Goal: Task Accomplishment & Management: Use online tool/utility

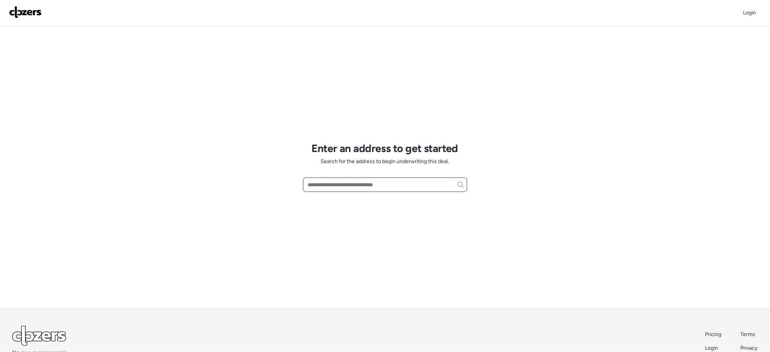
click at [380, 188] on input "text" at bounding box center [384, 184] width 157 height 11
paste input "**********"
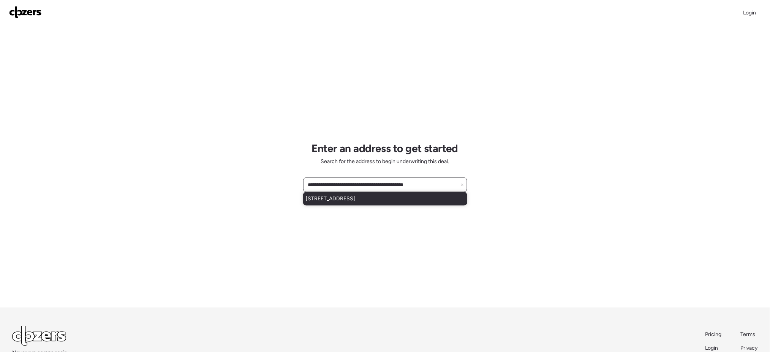
type input "**********"
click at [367, 205] on div "[STREET_ADDRESS]" at bounding box center [385, 199] width 164 height 14
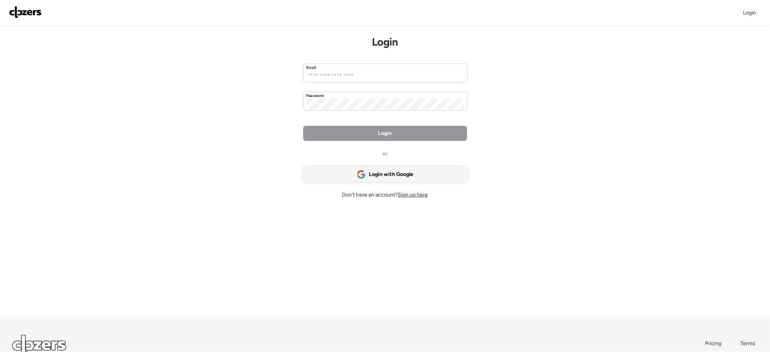
click at [390, 174] on span "Login with Google" at bounding box center [391, 174] width 44 height 8
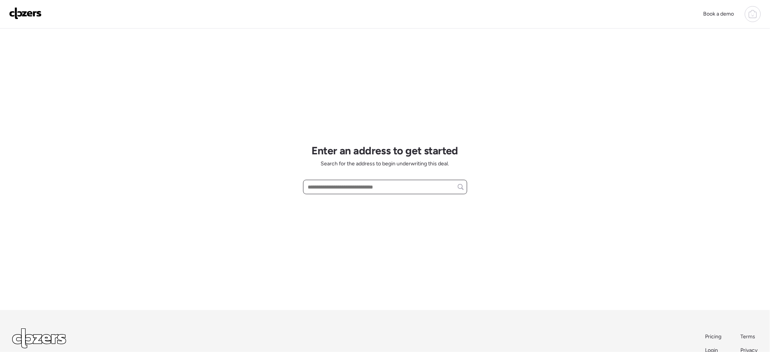
click at [404, 185] on input "text" at bounding box center [384, 187] width 157 height 11
paste input "**********"
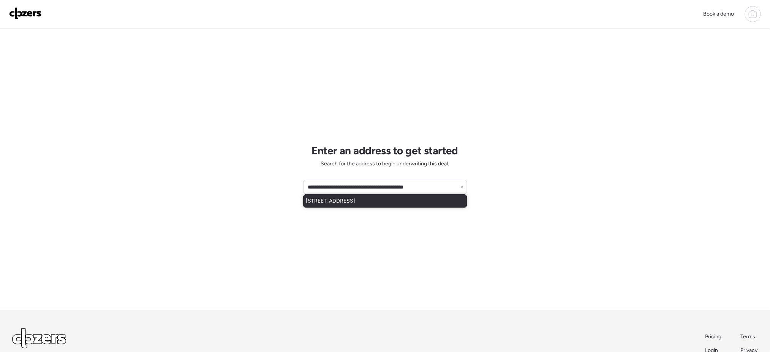
click at [355, 203] on span "[STREET_ADDRESS]" at bounding box center [330, 201] width 49 height 8
type input "**********"
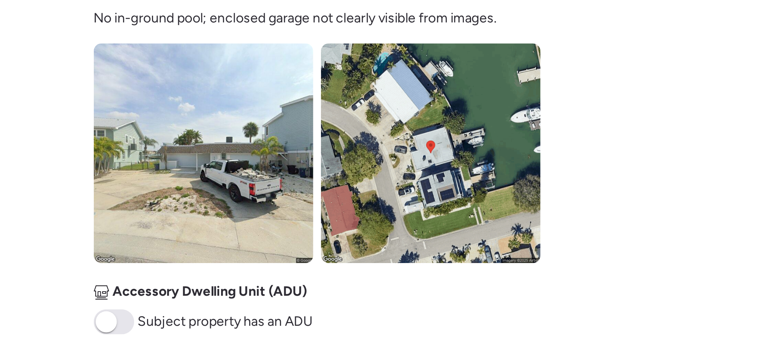
scroll to position [224, 0]
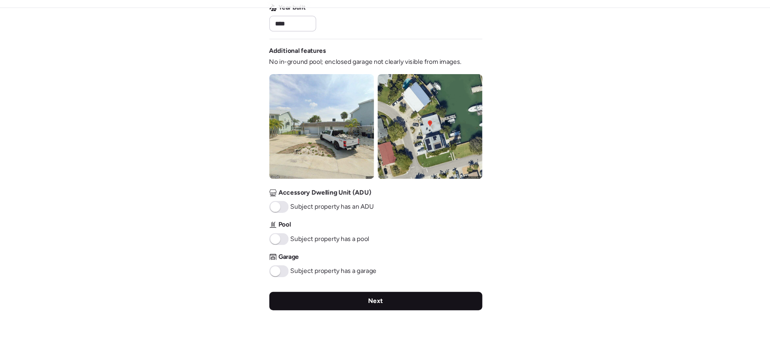
click at [388, 264] on span "Next" at bounding box center [385, 271] width 13 height 8
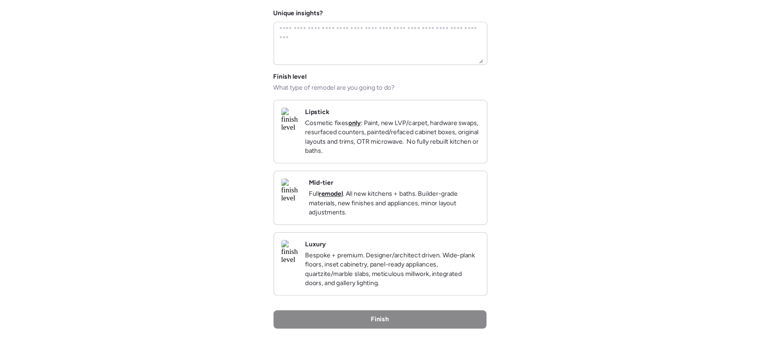
scroll to position [0, 0]
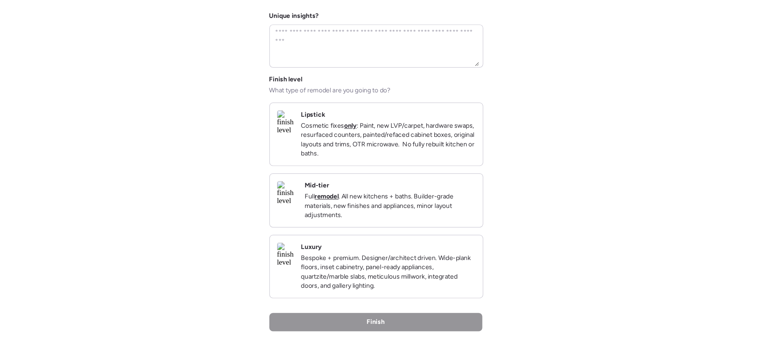
click at [416, 234] on p "Full remodel . All new kitchens + baths. Builder-grade materials, new finishes …" at bounding box center [396, 230] width 141 height 23
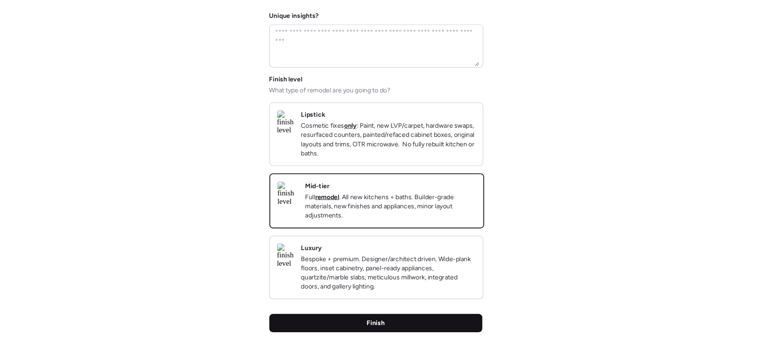
click at [381, 264] on span "Finish" at bounding box center [384, 328] width 15 height 8
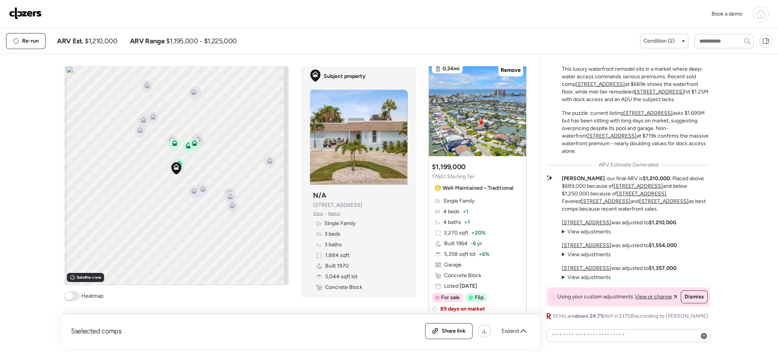
scroll to position [384, 0]
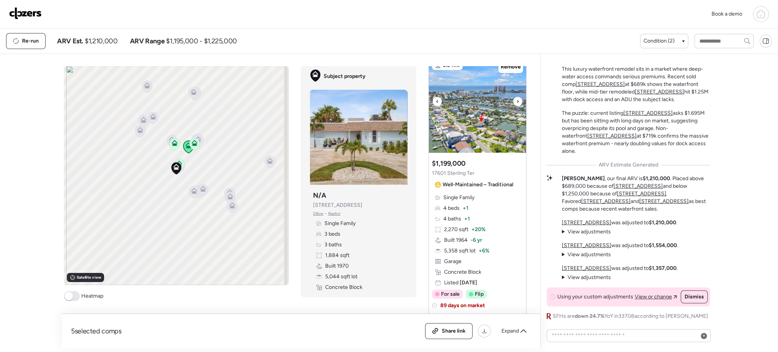
click at [516, 104] on icon at bounding box center [517, 101] width 3 height 9
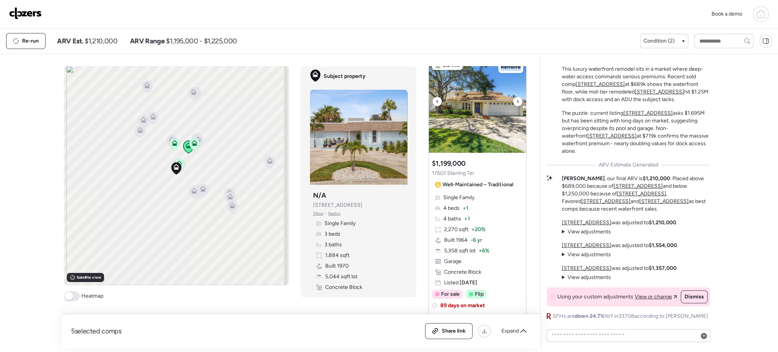
click at [516, 104] on icon at bounding box center [517, 101] width 3 height 9
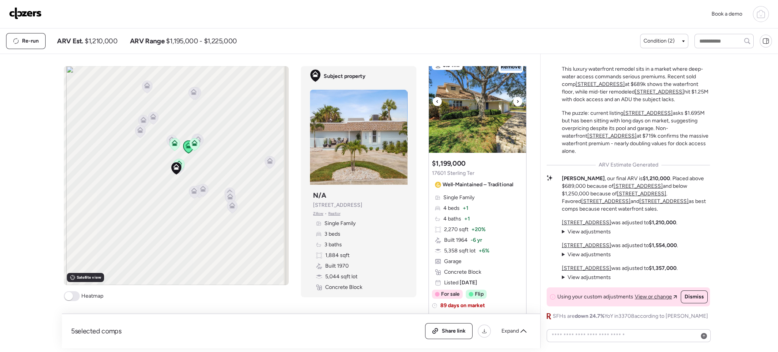
click at [516, 104] on icon at bounding box center [517, 101] width 3 height 9
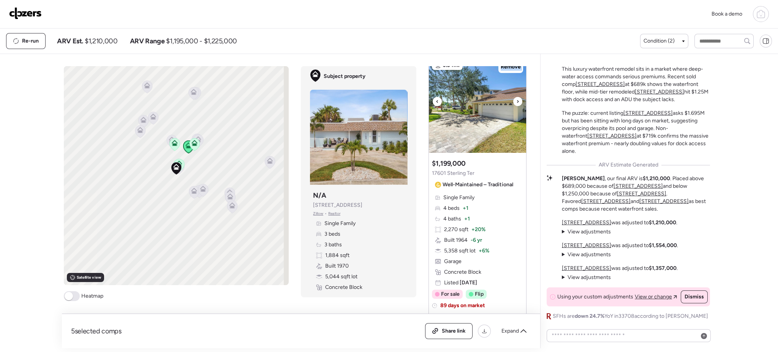
click at [516, 104] on icon at bounding box center [517, 101] width 3 height 9
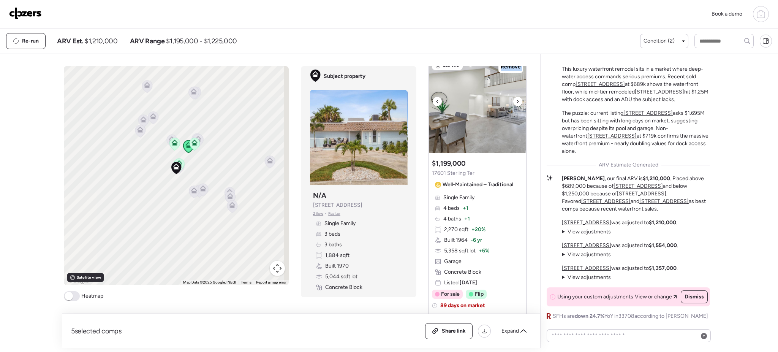
click at [516, 104] on icon at bounding box center [517, 101] width 3 height 9
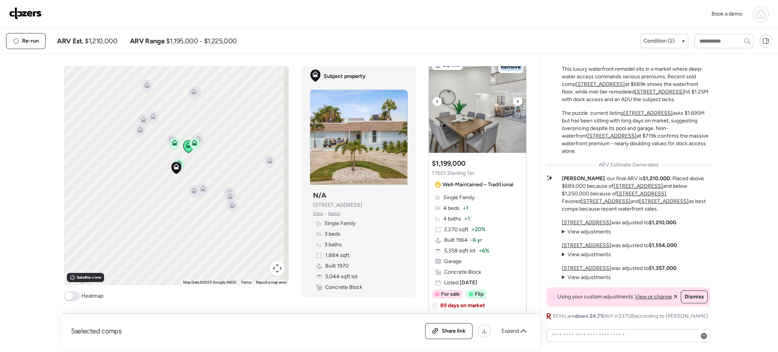
click at [516, 104] on icon at bounding box center [517, 101] width 3 height 9
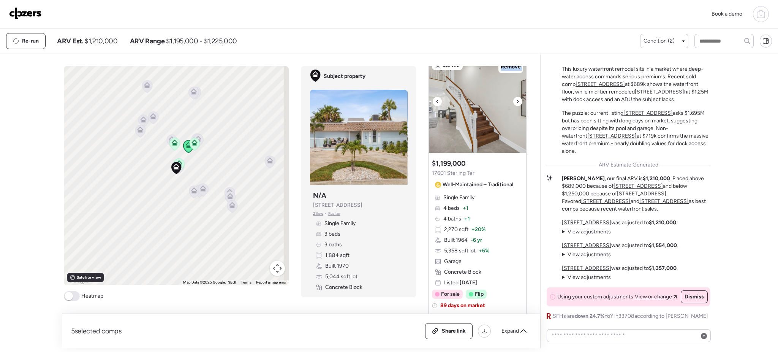
click at [516, 104] on icon at bounding box center [517, 101] width 3 height 9
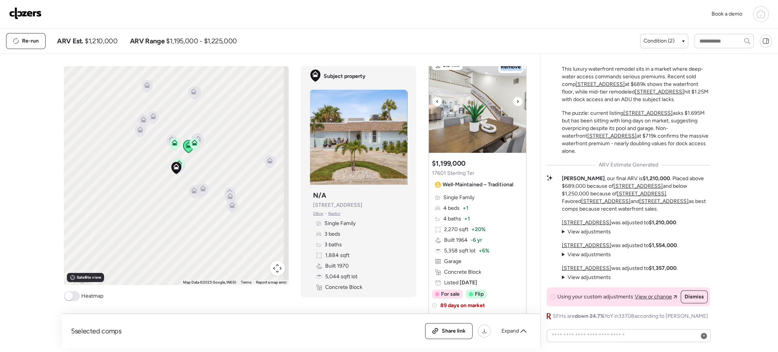
click at [516, 104] on icon at bounding box center [517, 101] width 3 height 9
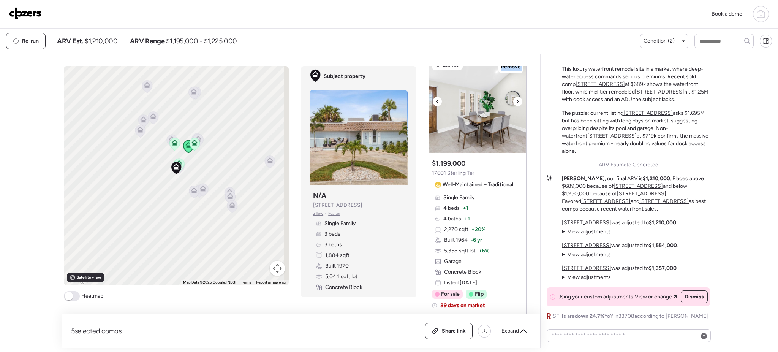
click at [516, 104] on icon at bounding box center [517, 101] width 3 height 9
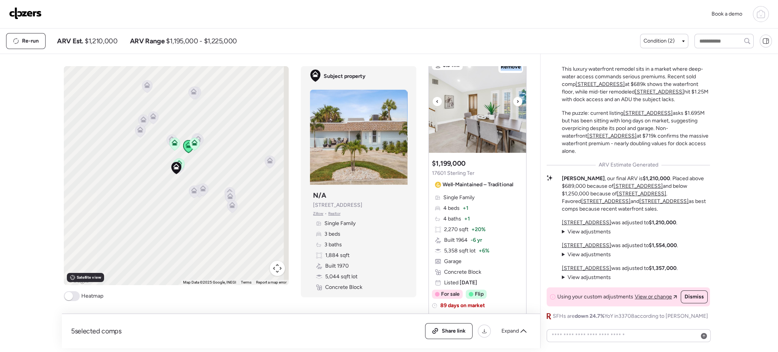
click at [516, 104] on icon at bounding box center [517, 101] width 3 height 9
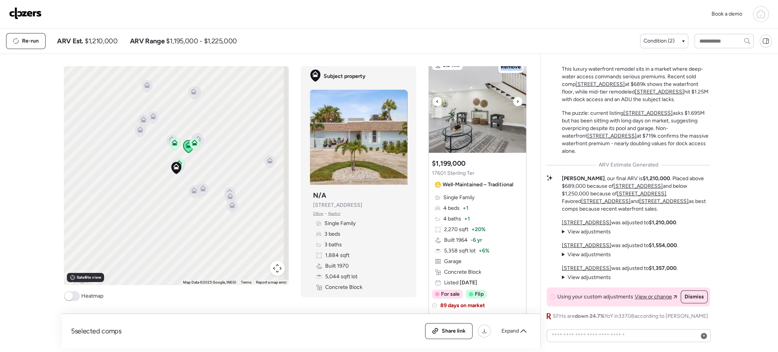
click at [516, 104] on icon at bounding box center [517, 101] width 3 height 9
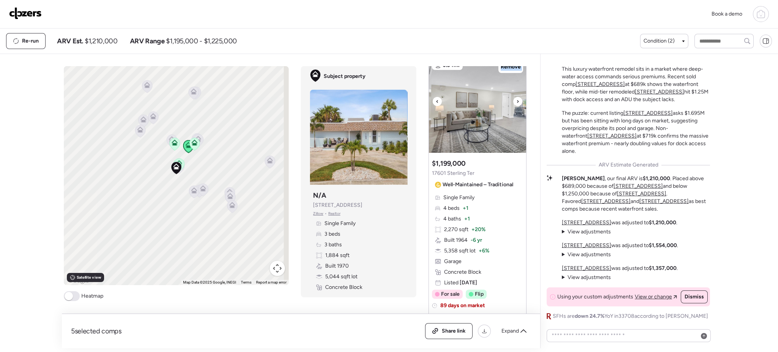
click at [516, 104] on icon at bounding box center [517, 101] width 3 height 9
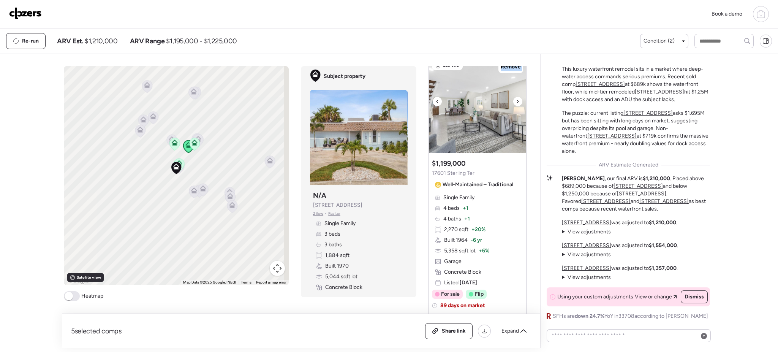
click at [516, 104] on icon at bounding box center [517, 101] width 3 height 9
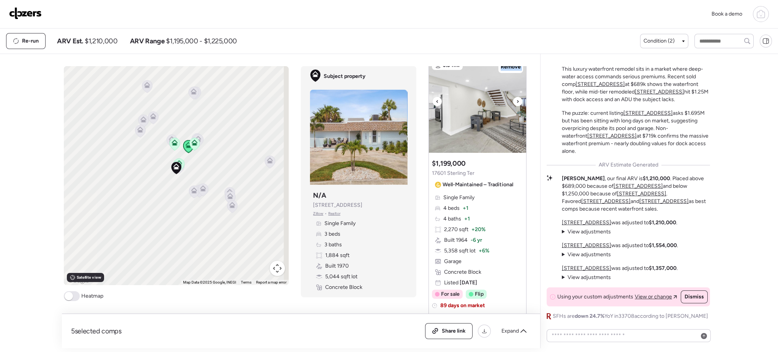
click at [516, 104] on icon at bounding box center [517, 101] width 3 height 9
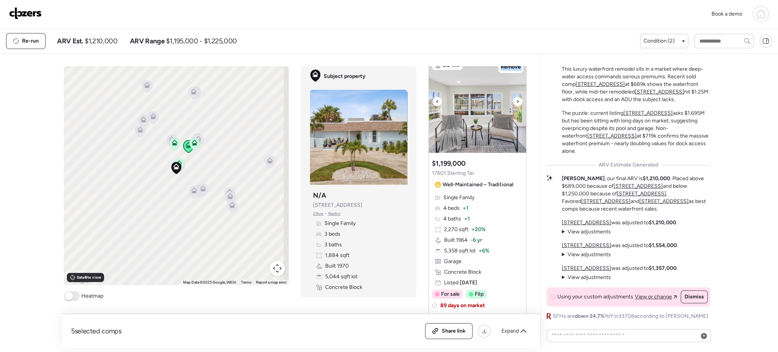
click at [516, 104] on icon at bounding box center [517, 101] width 3 height 9
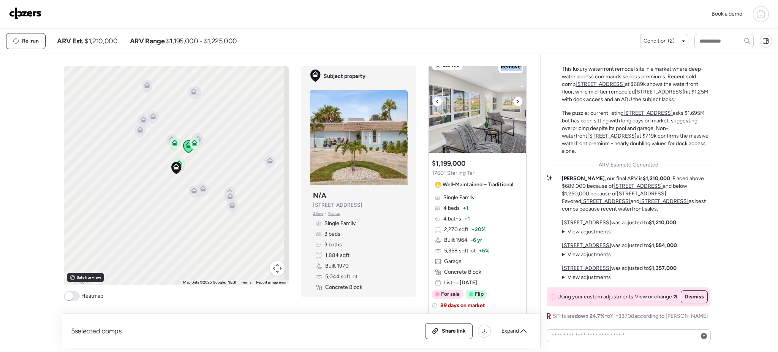
click at [516, 104] on icon at bounding box center [517, 101] width 3 height 9
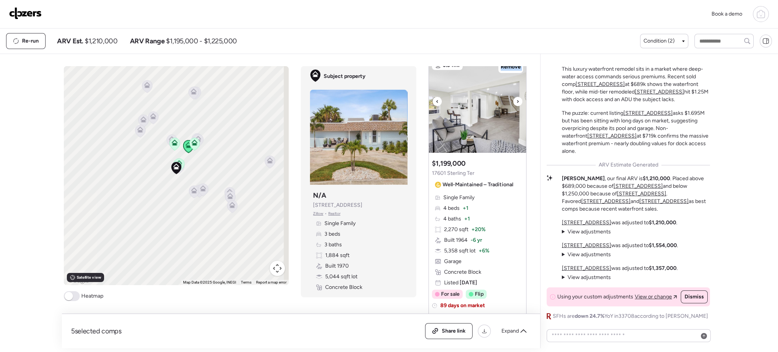
click at [516, 104] on icon at bounding box center [517, 101] width 3 height 9
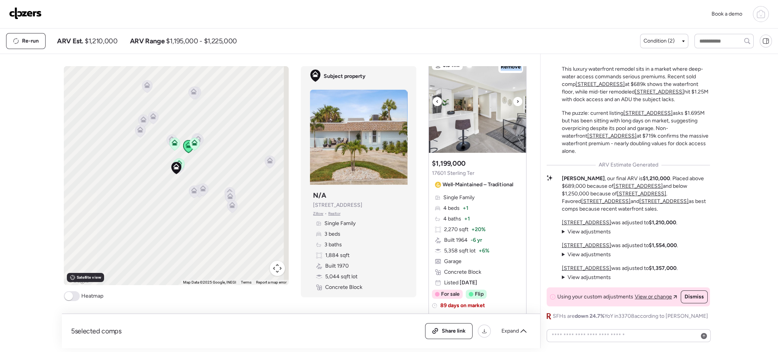
click at [516, 104] on icon at bounding box center [517, 101] width 3 height 9
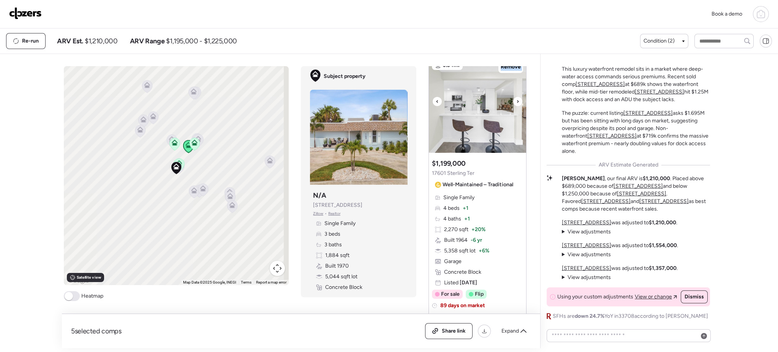
click at [516, 104] on icon at bounding box center [517, 101] width 3 height 9
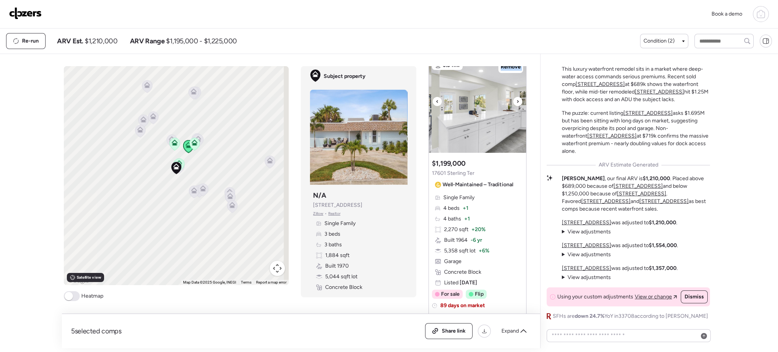
click at [516, 104] on icon at bounding box center [517, 101] width 3 height 9
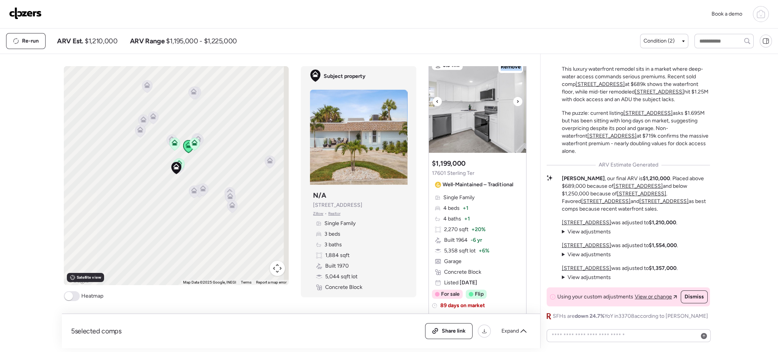
click at [516, 104] on icon at bounding box center [517, 101] width 3 height 9
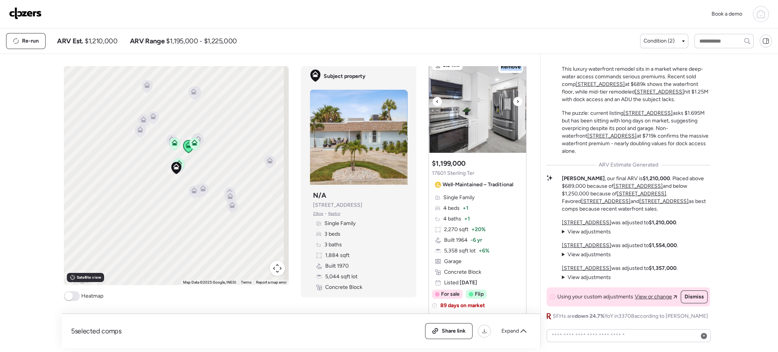
click at [516, 104] on icon at bounding box center [517, 101] width 3 height 9
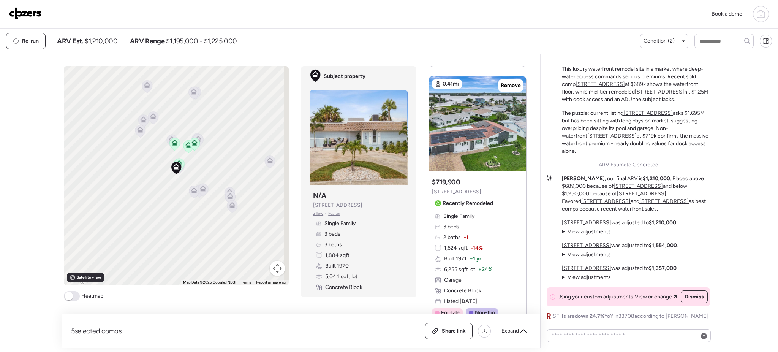
scroll to position [740, 0]
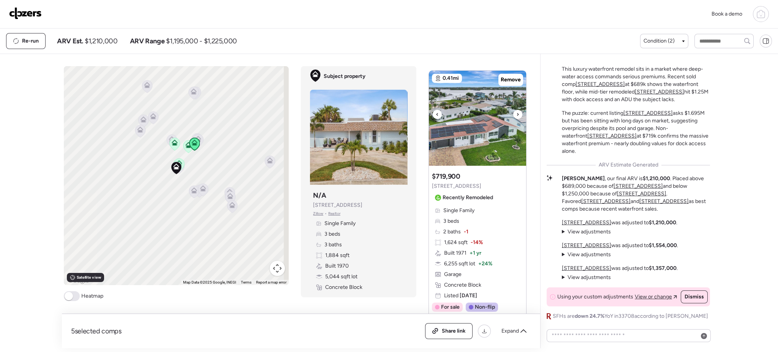
click at [515, 113] on div at bounding box center [517, 114] width 9 height 9
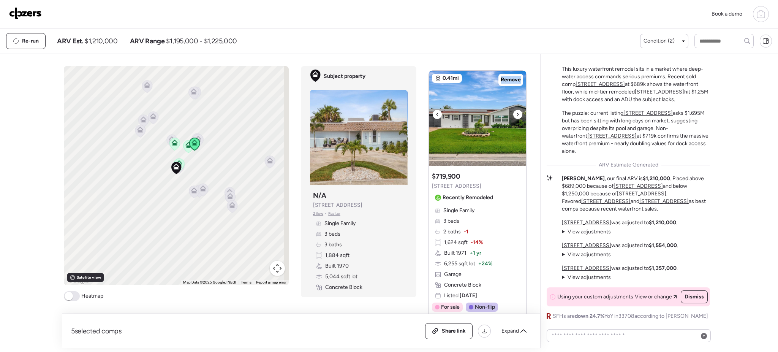
click at [515, 113] on div at bounding box center [517, 114] width 9 height 9
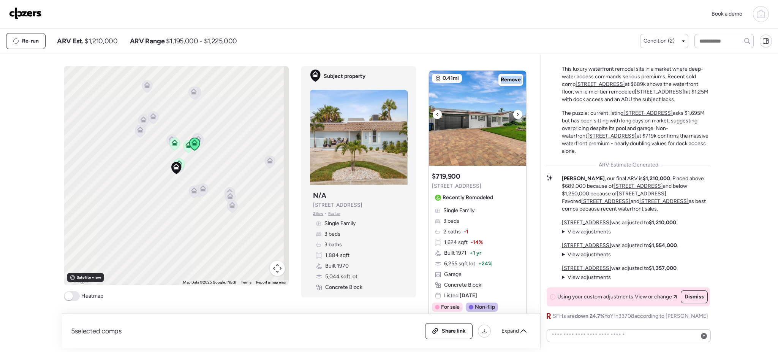
click at [515, 113] on div at bounding box center [517, 114] width 9 height 9
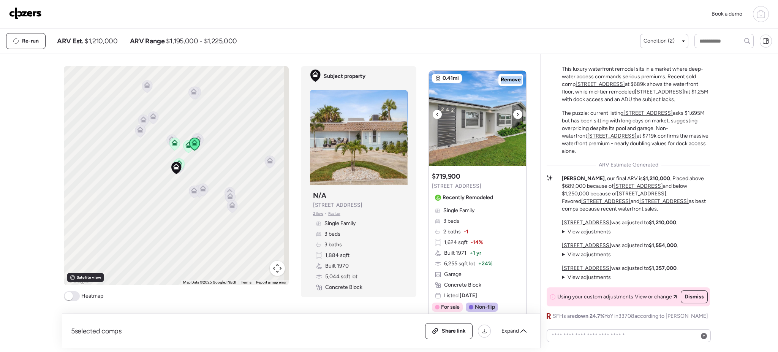
click at [515, 113] on div at bounding box center [517, 114] width 9 height 9
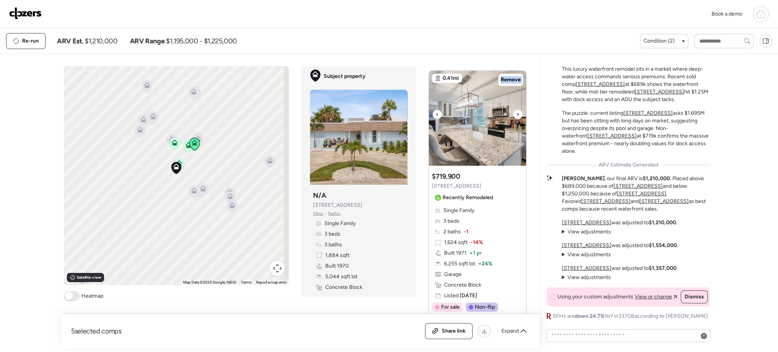
click at [515, 113] on div at bounding box center [517, 114] width 9 height 9
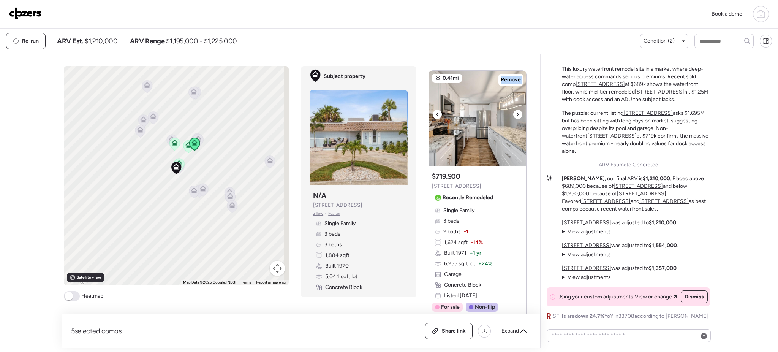
click at [515, 113] on div at bounding box center [517, 114] width 9 height 9
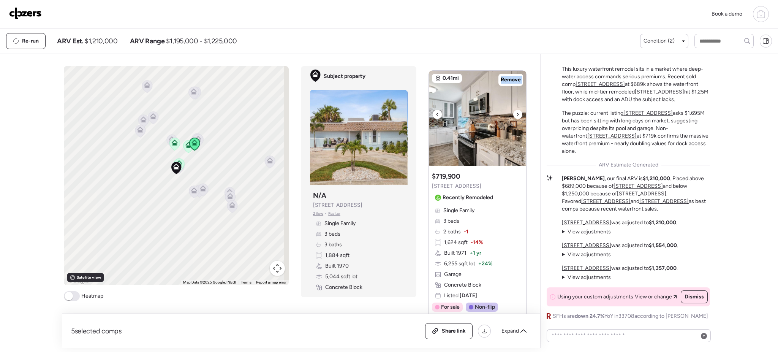
click at [515, 113] on div at bounding box center [517, 114] width 9 height 9
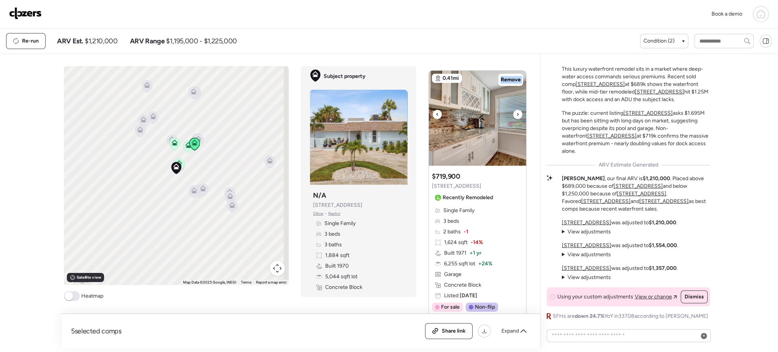
click at [515, 113] on div at bounding box center [517, 114] width 9 height 9
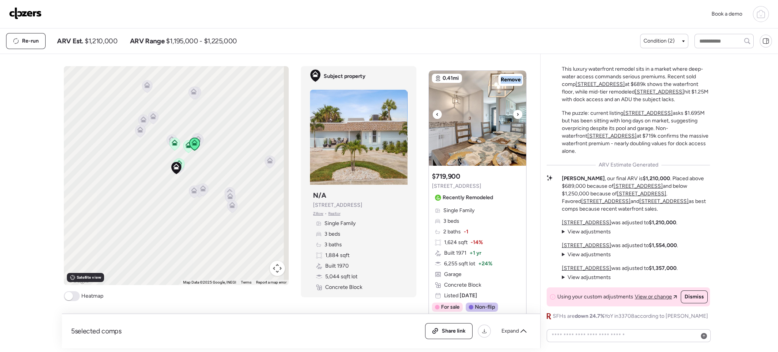
click at [515, 113] on div at bounding box center [517, 114] width 9 height 9
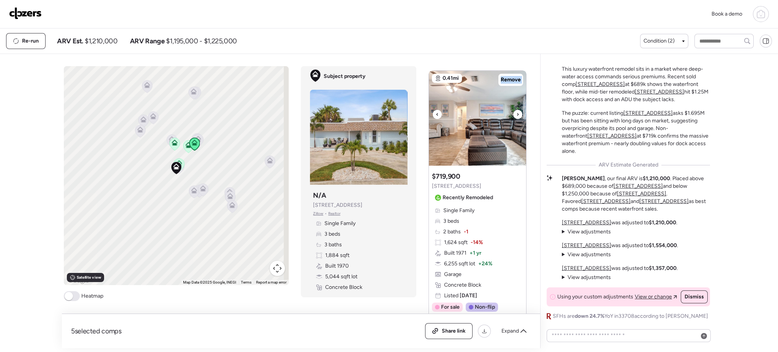
click at [515, 113] on div at bounding box center [517, 114] width 9 height 9
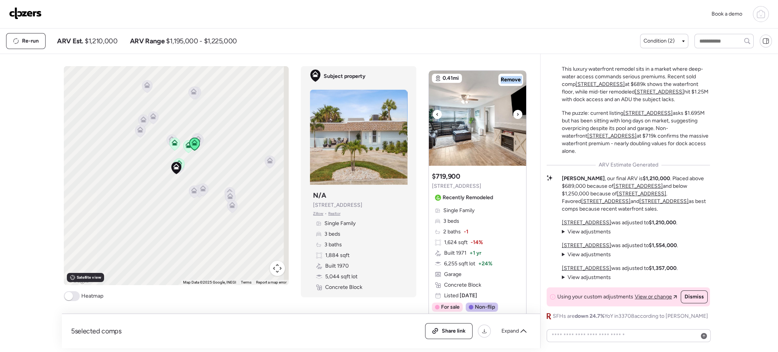
click at [515, 113] on div at bounding box center [517, 114] width 9 height 9
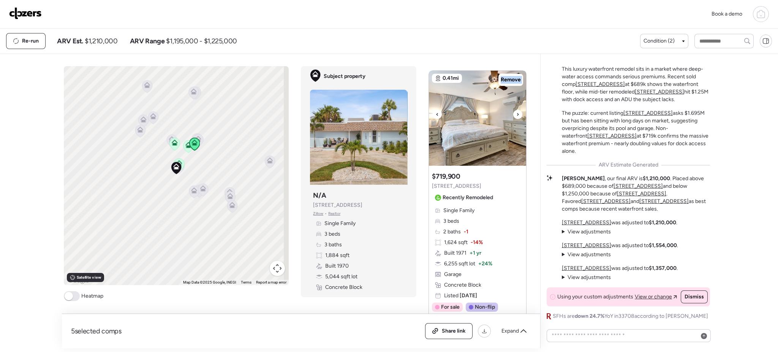
click at [515, 113] on div at bounding box center [517, 114] width 9 height 9
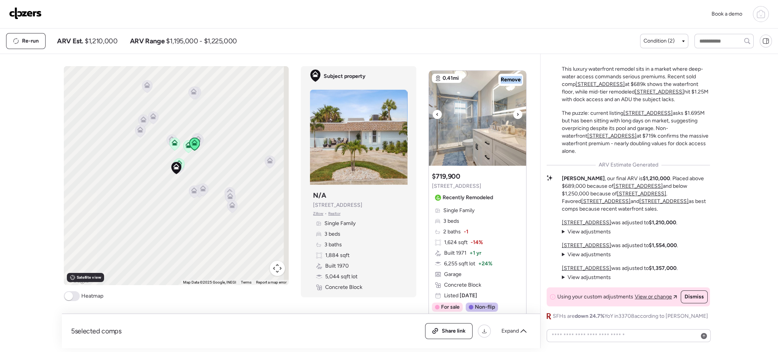
click at [515, 113] on div at bounding box center [517, 114] width 9 height 9
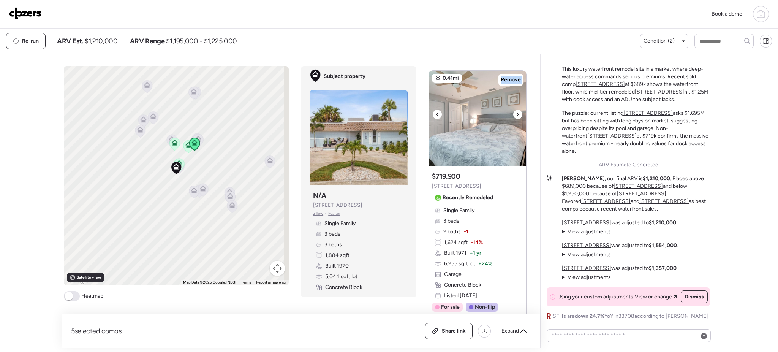
click at [515, 113] on div at bounding box center [517, 114] width 9 height 9
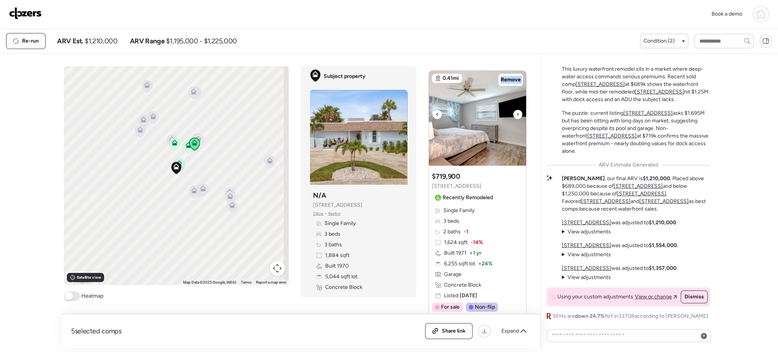
click at [515, 113] on div at bounding box center [517, 114] width 9 height 9
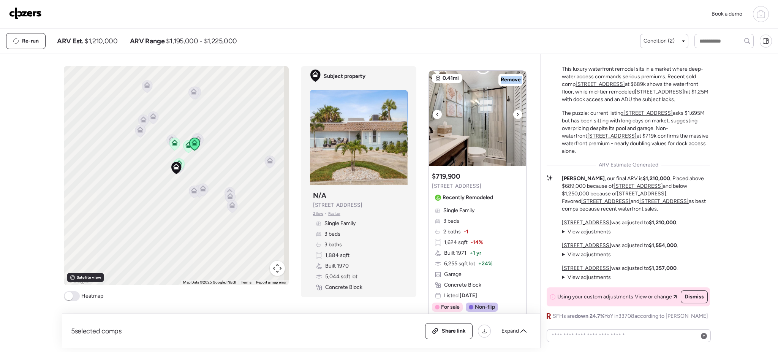
click at [515, 113] on div at bounding box center [517, 114] width 9 height 9
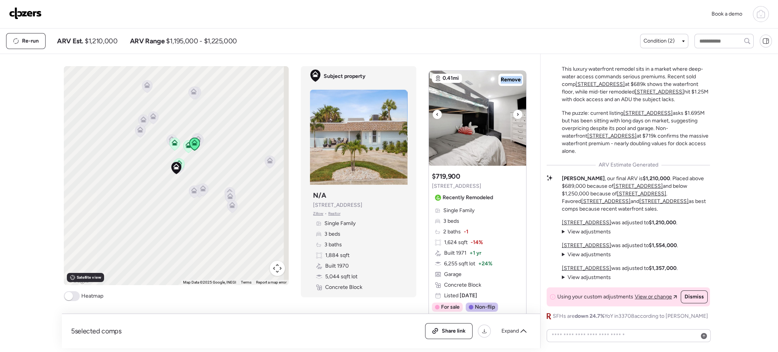
click at [515, 113] on div at bounding box center [517, 114] width 9 height 9
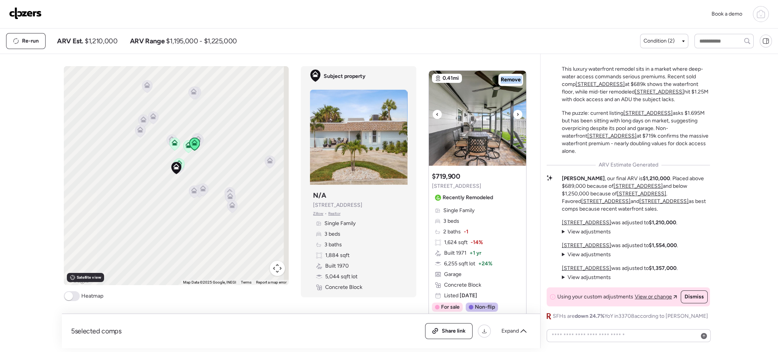
click at [515, 113] on div at bounding box center [517, 114] width 9 height 9
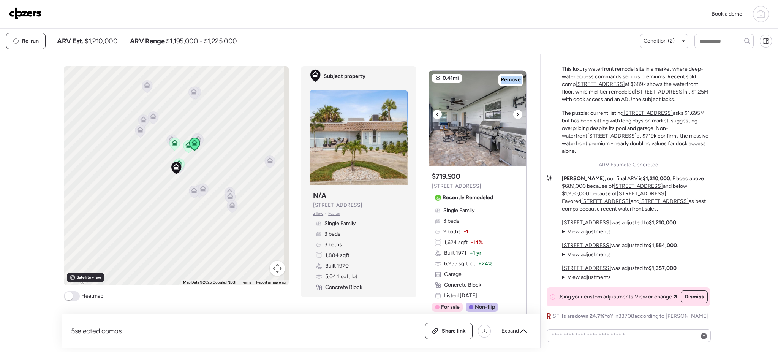
click at [515, 113] on div at bounding box center [517, 114] width 9 height 9
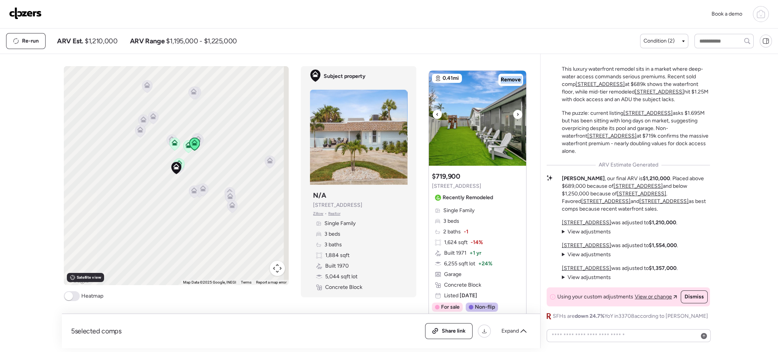
click at [515, 113] on div at bounding box center [517, 114] width 9 height 9
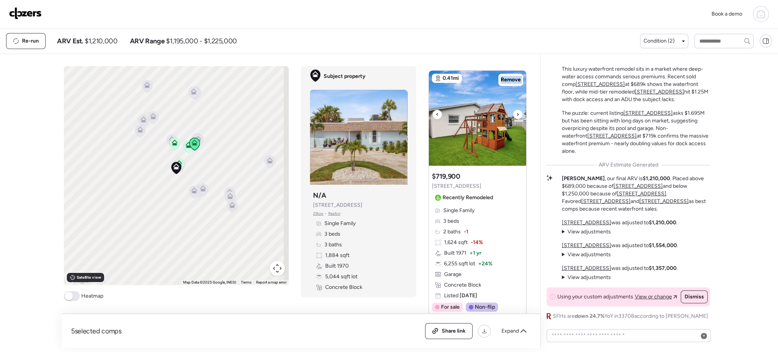
click at [515, 113] on div at bounding box center [517, 114] width 9 height 9
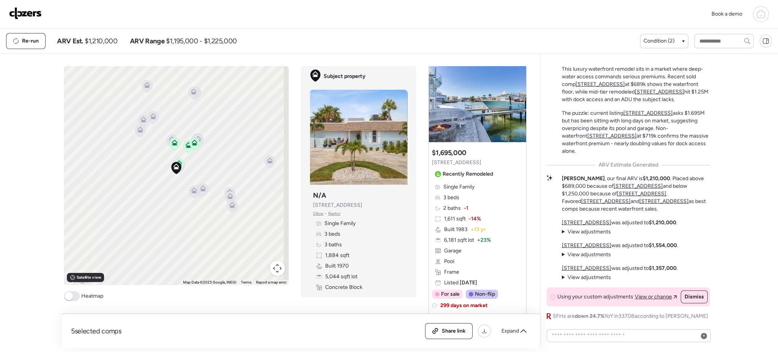
scroll to position [1115, 0]
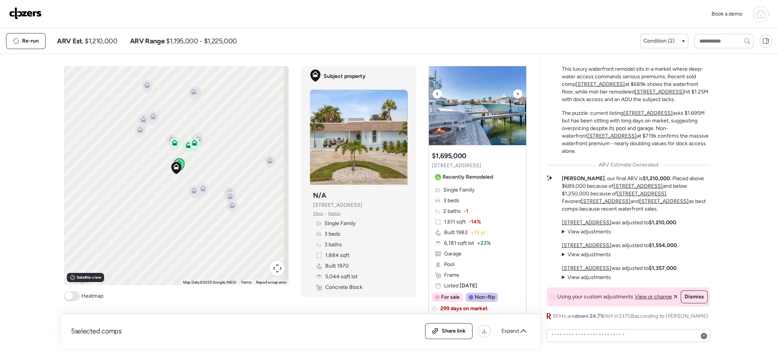
click at [516, 97] on icon at bounding box center [517, 93] width 3 height 9
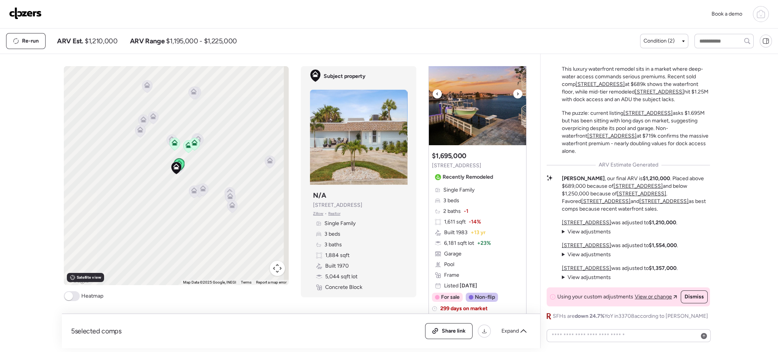
click at [516, 97] on icon at bounding box center [517, 93] width 3 height 9
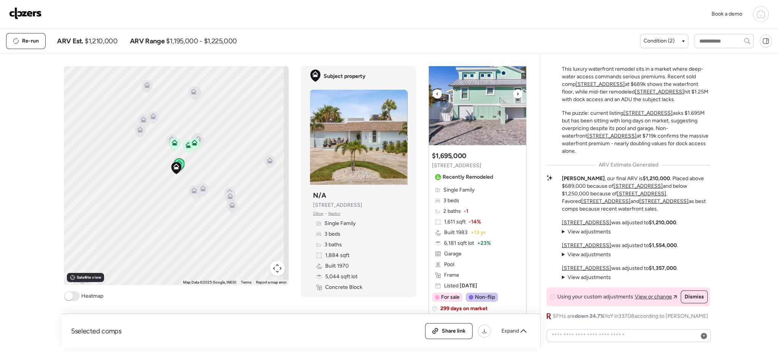
click at [516, 97] on icon at bounding box center [517, 93] width 3 height 9
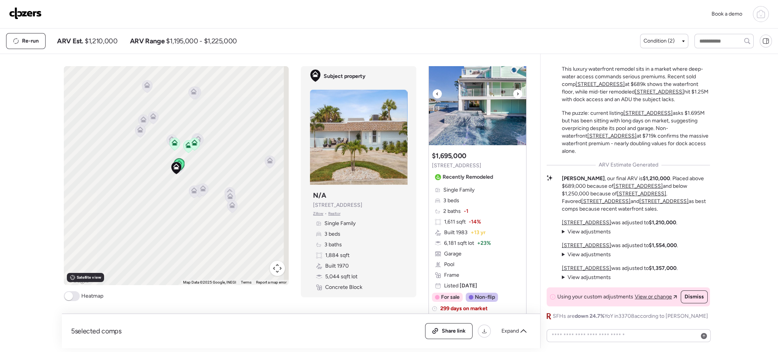
click at [516, 97] on icon at bounding box center [517, 93] width 3 height 9
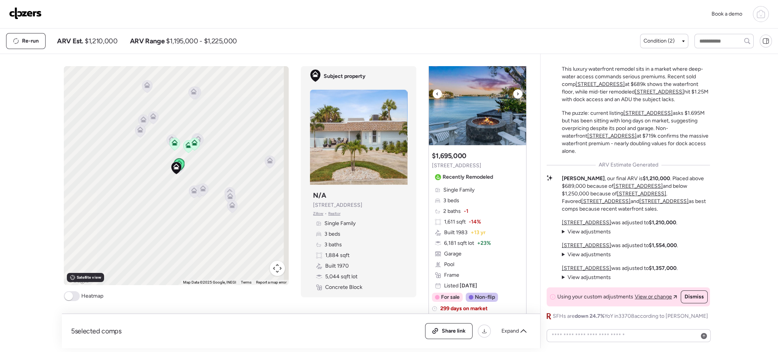
click at [516, 97] on icon at bounding box center [517, 93] width 3 height 9
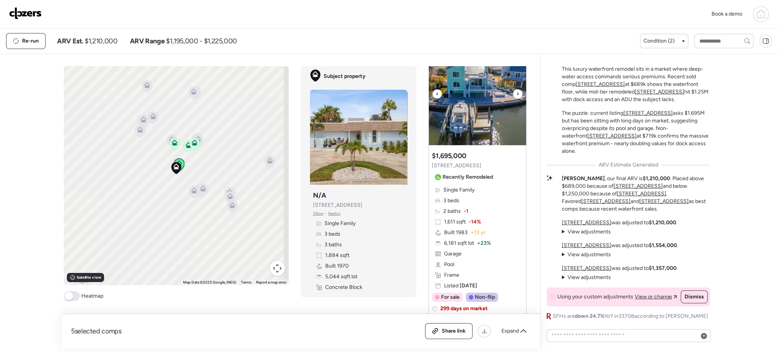
click at [516, 97] on icon at bounding box center [517, 93] width 3 height 9
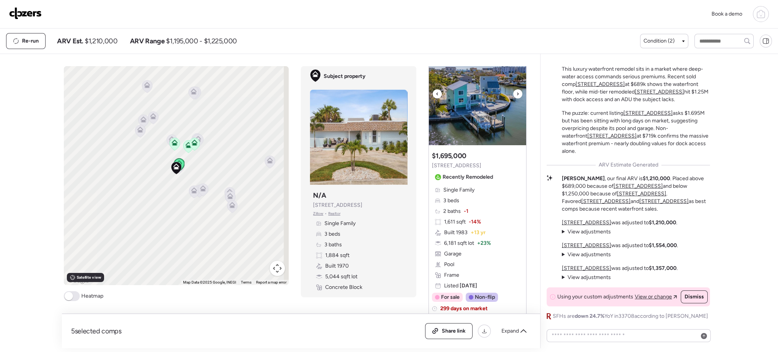
click at [516, 97] on icon at bounding box center [517, 93] width 3 height 9
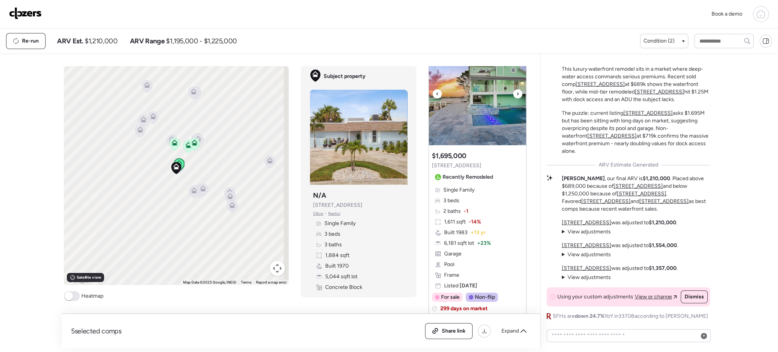
click at [516, 97] on icon at bounding box center [517, 93] width 3 height 9
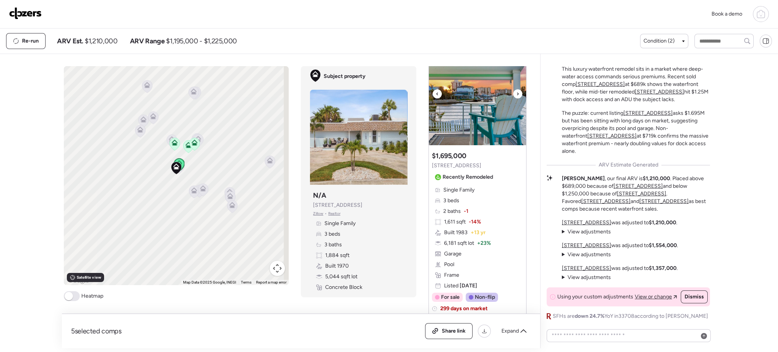
click at [516, 97] on icon at bounding box center [517, 93] width 3 height 9
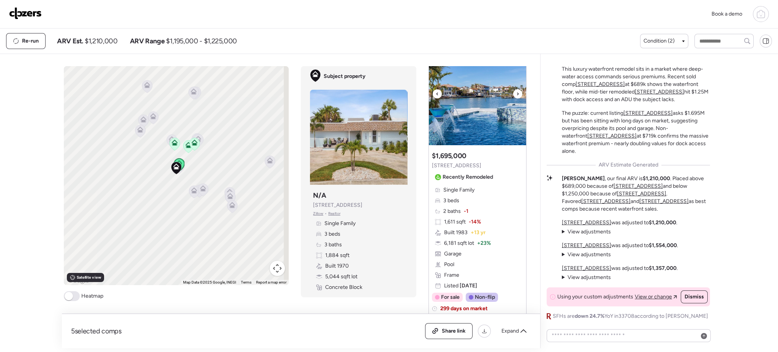
click at [516, 97] on icon at bounding box center [517, 93] width 3 height 9
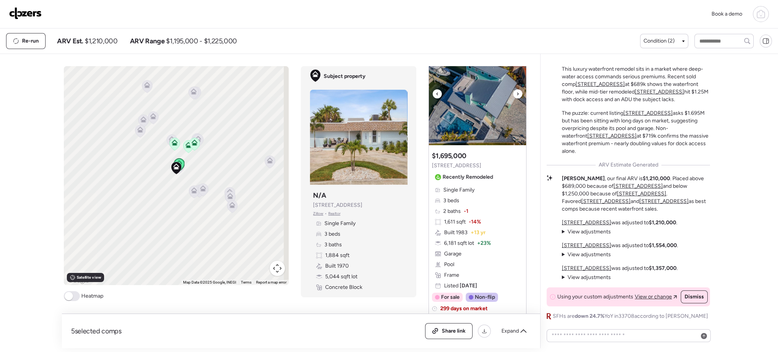
click at [516, 97] on icon at bounding box center [517, 93] width 3 height 9
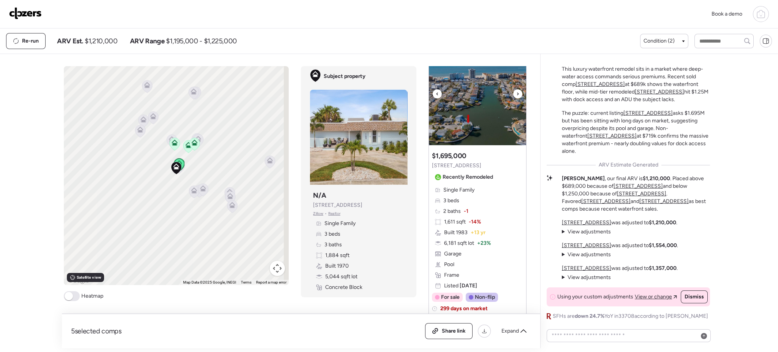
click at [516, 97] on icon at bounding box center [517, 93] width 3 height 9
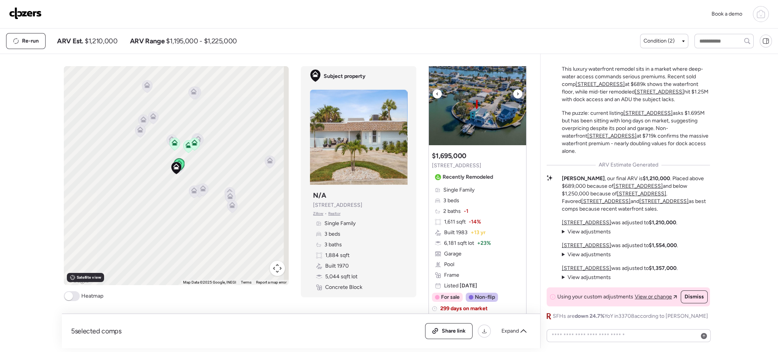
click at [516, 97] on icon at bounding box center [517, 93] width 3 height 9
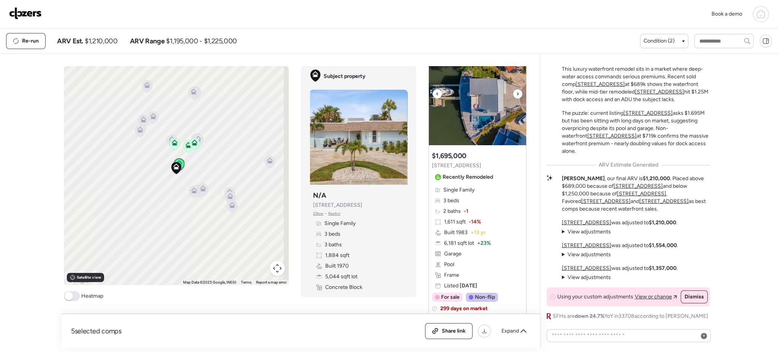
click at [516, 97] on icon at bounding box center [517, 93] width 3 height 9
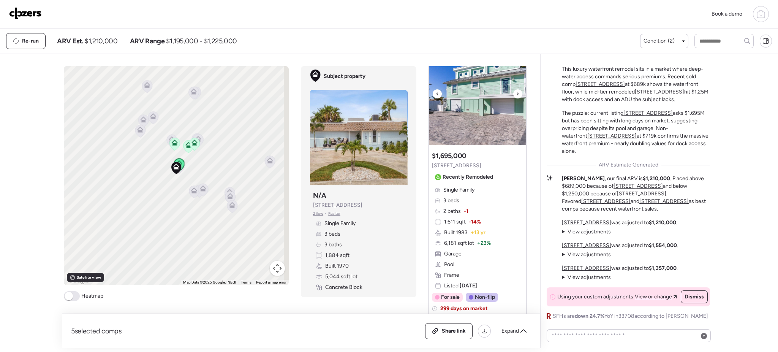
click at [516, 97] on icon at bounding box center [517, 93] width 3 height 9
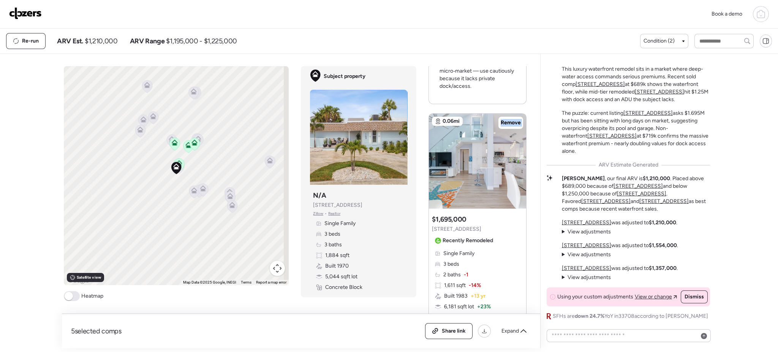
scroll to position [1031, 0]
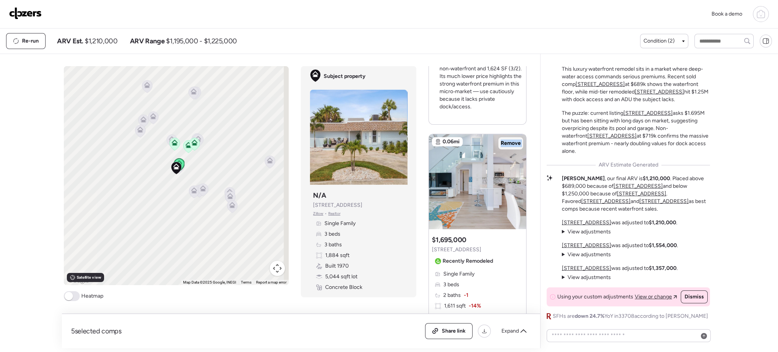
click at [513, 142] on span "Remove" at bounding box center [510, 143] width 20 height 8
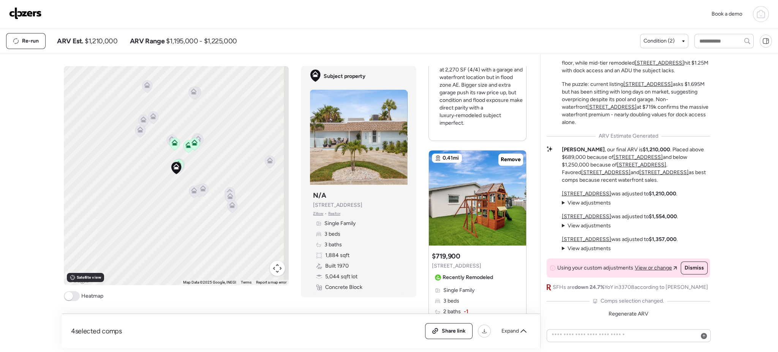
scroll to position [663, 0]
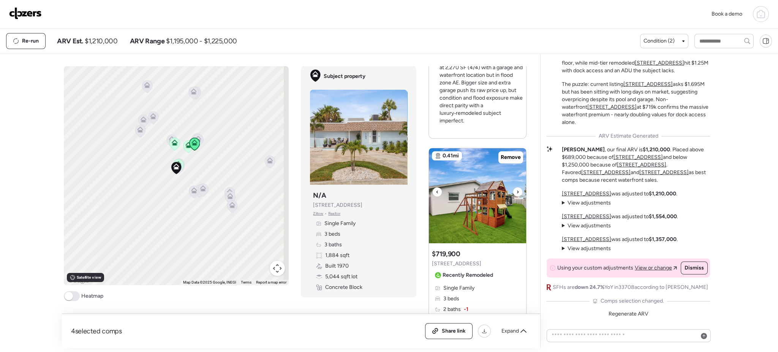
click at [516, 195] on icon at bounding box center [517, 191] width 3 height 9
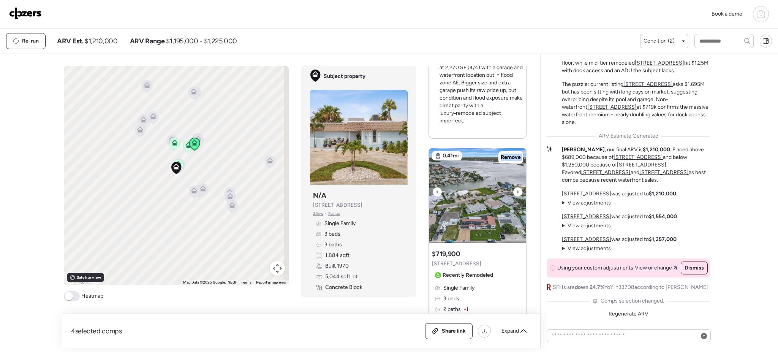
click at [516, 195] on icon at bounding box center [517, 191] width 3 height 9
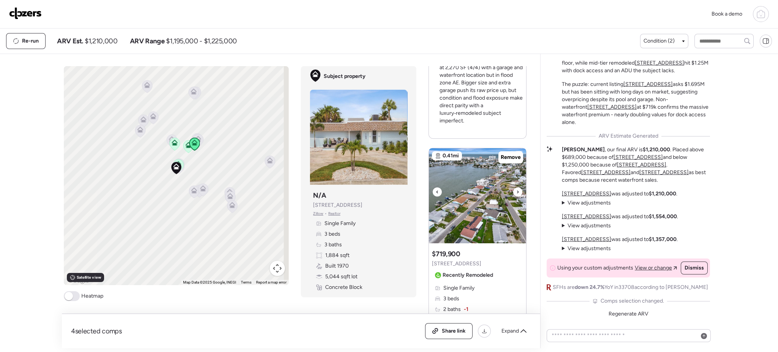
click at [516, 195] on icon at bounding box center [517, 191] width 3 height 9
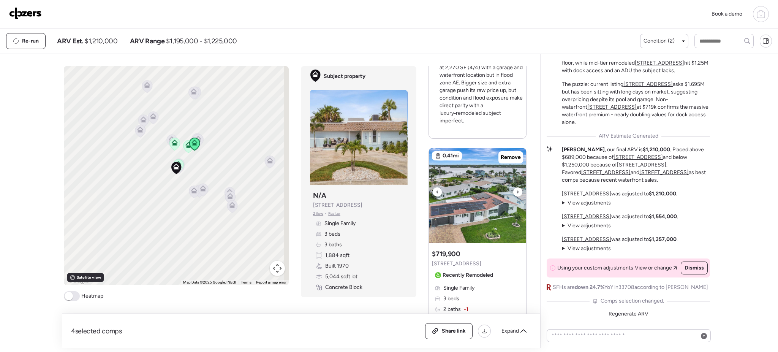
click at [516, 195] on icon at bounding box center [517, 191] width 3 height 9
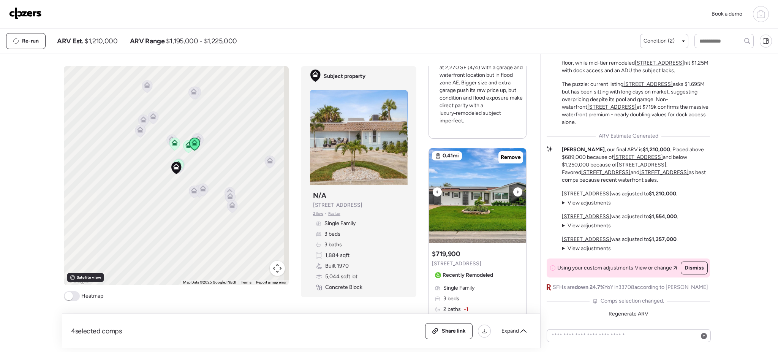
click at [432, 191] on div at bounding box center [436, 191] width 9 height 9
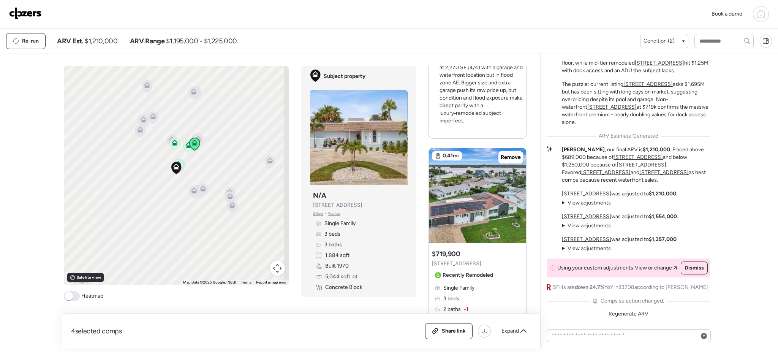
click at [463, 261] on span "[STREET_ADDRESS]" at bounding box center [456, 264] width 49 height 8
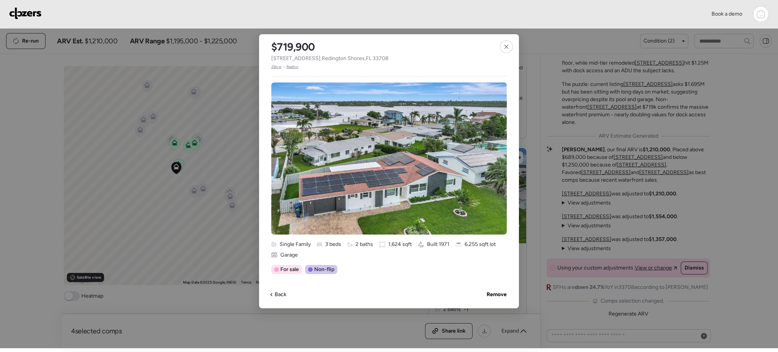
click at [278, 68] on span "Zillow" at bounding box center [276, 67] width 10 height 6
click at [500, 264] on span "Remove" at bounding box center [496, 294] width 20 height 8
click at [502, 50] on div at bounding box center [506, 46] width 13 height 13
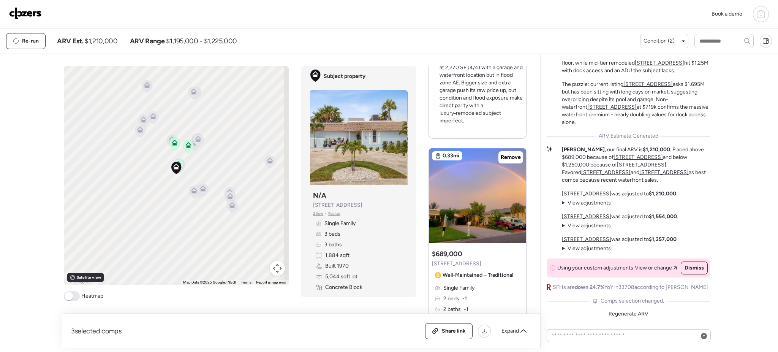
scroll to position [0, 0]
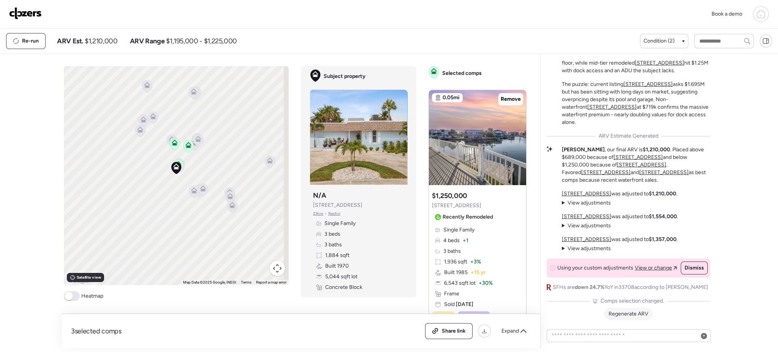
click at [577, 264] on span "Regenerate ARV" at bounding box center [628, 313] width 40 height 6
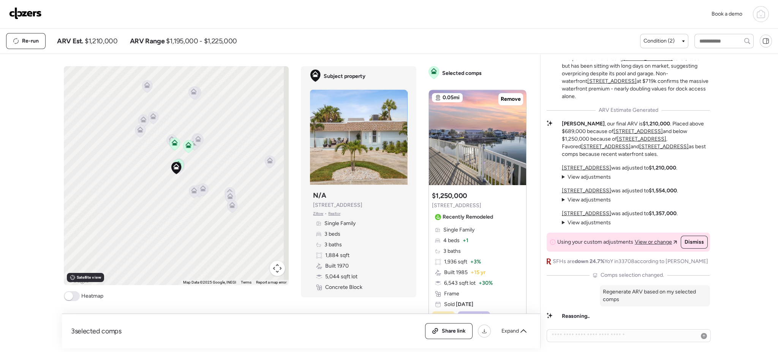
click at [577, 264] on div "Reasoning.." at bounding box center [636, 316] width 148 height 8
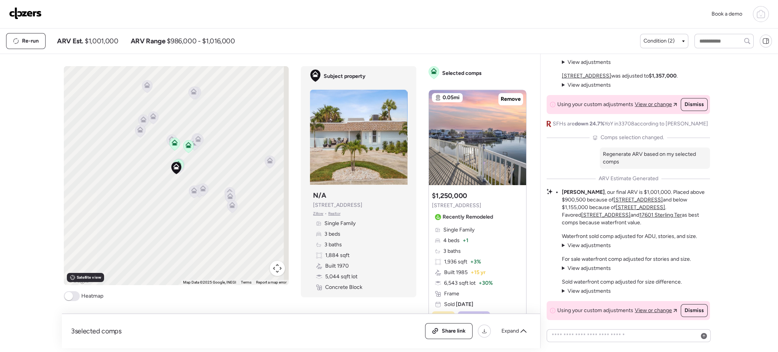
scroll to position [-131, 0]
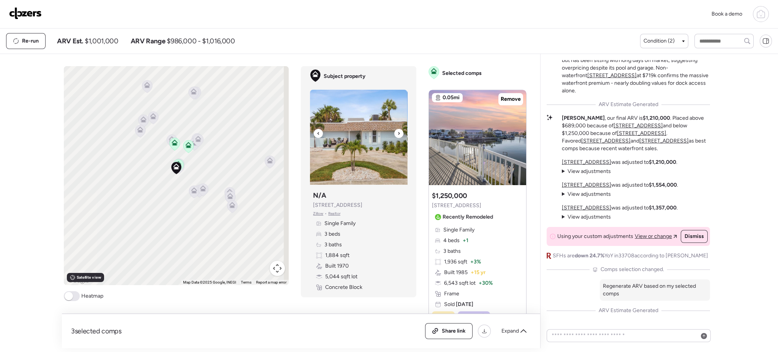
click at [396, 135] on div at bounding box center [398, 133] width 9 height 9
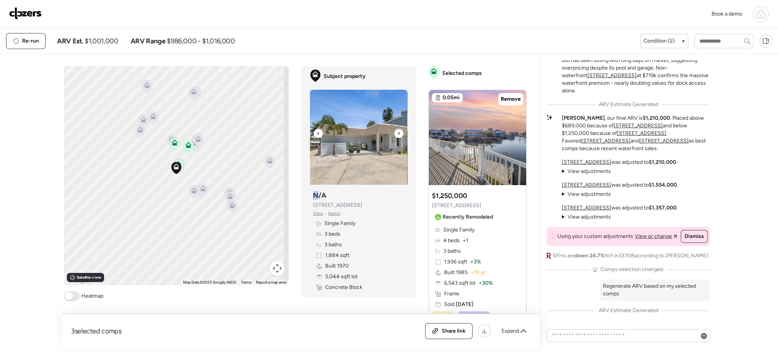
click at [396, 135] on div at bounding box center [398, 133] width 9 height 9
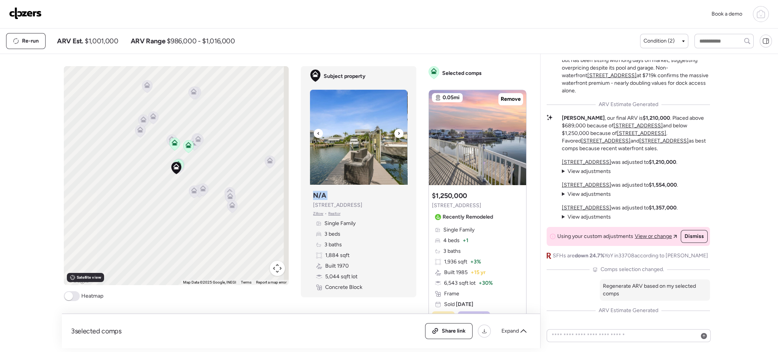
click at [396, 135] on div at bounding box center [398, 133] width 9 height 9
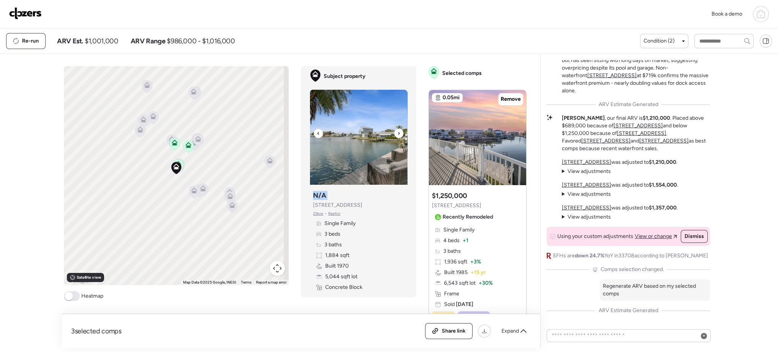
click at [396, 135] on div at bounding box center [398, 133] width 9 height 9
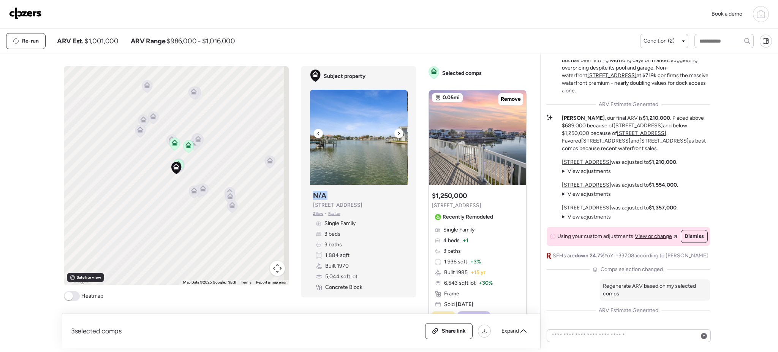
click at [396, 135] on div at bounding box center [398, 133] width 9 height 9
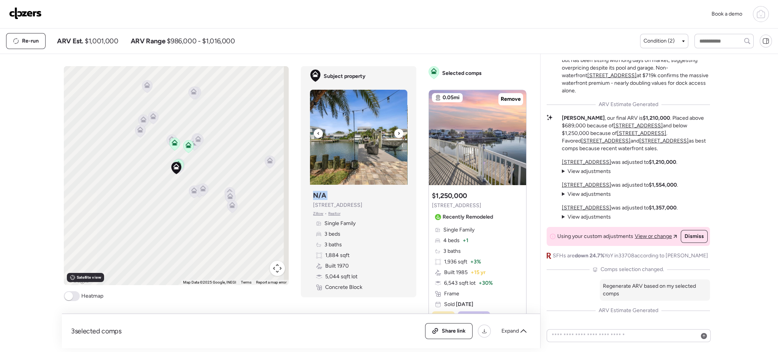
click at [396, 135] on div at bounding box center [398, 133] width 9 height 9
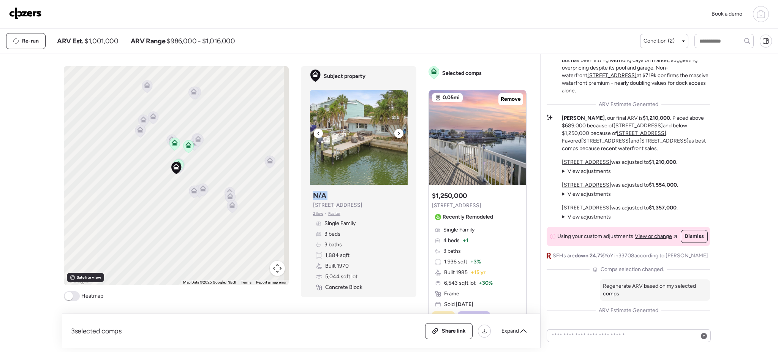
click at [396, 135] on div at bounding box center [398, 133] width 9 height 9
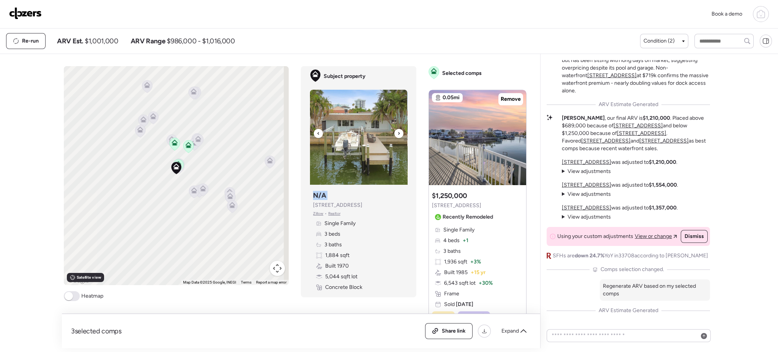
click at [396, 135] on div at bounding box center [398, 133] width 9 height 9
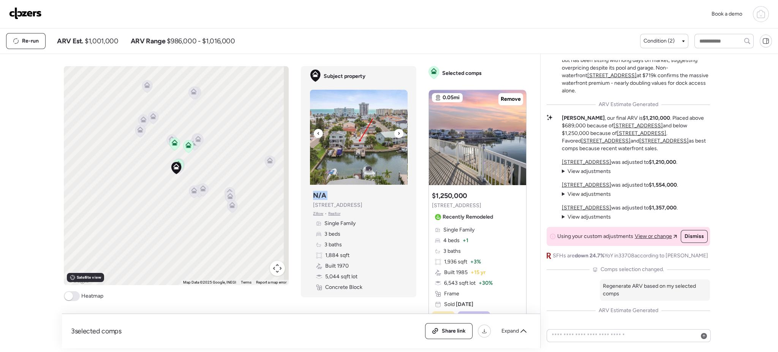
click at [396, 135] on div at bounding box center [398, 133] width 9 height 9
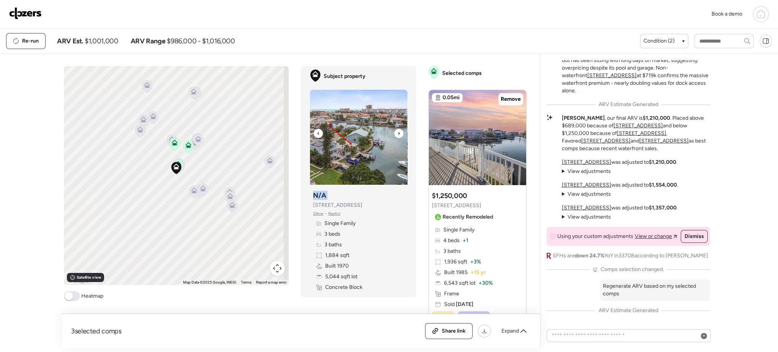
click at [396, 135] on div at bounding box center [398, 133] width 9 height 9
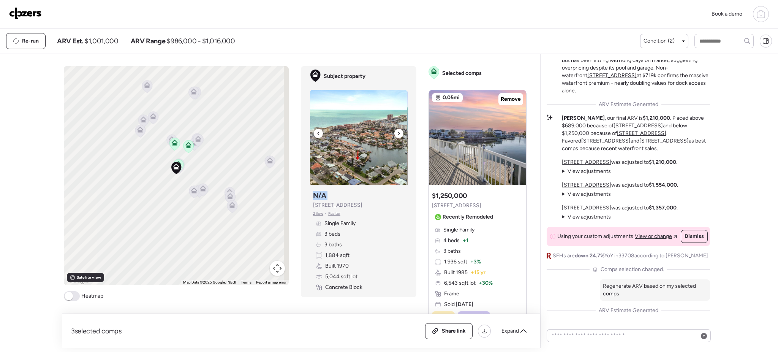
click at [396, 135] on div at bounding box center [398, 133] width 9 height 9
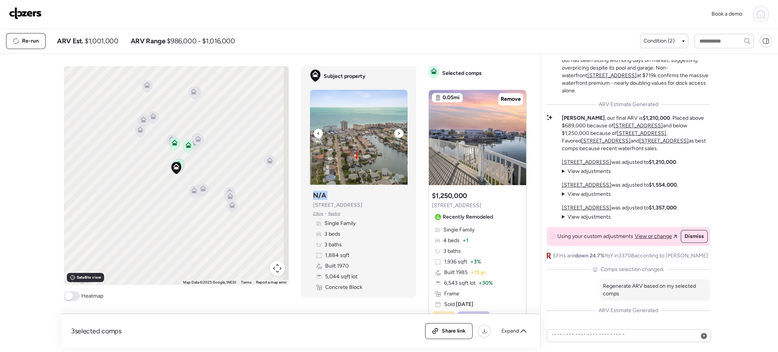
click at [396, 135] on div at bounding box center [398, 133] width 9 height 9
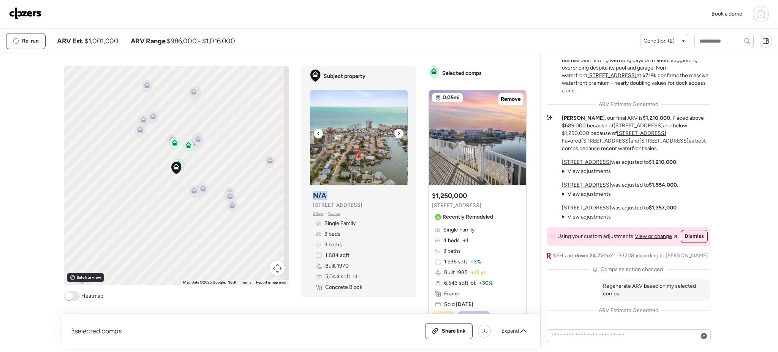
click at [396, 135] on div at bounding box center [398, 133] width 9 height 9
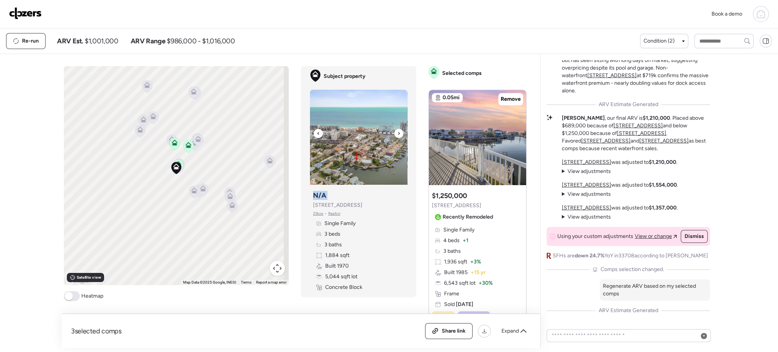
click at [396, 135] on div at bounding box center [398, 133] width 9 height 9
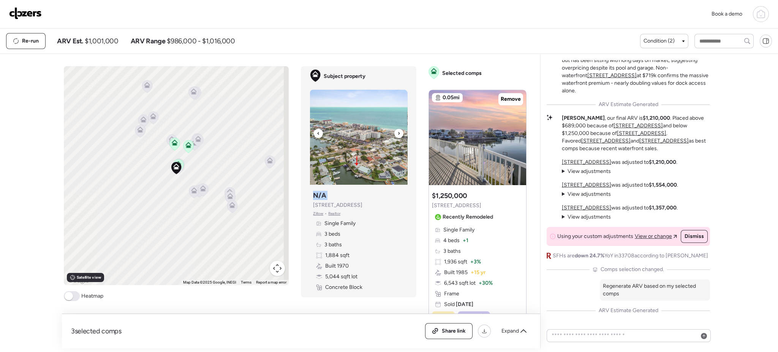
click at [396, 135] on div at bounding box center [398, 133] width 9 height 9
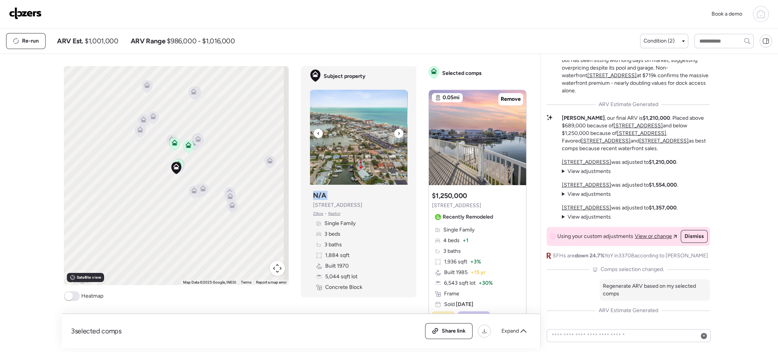
click at [396, 135] on div at bounding box center [398, 133] width 9 height 9
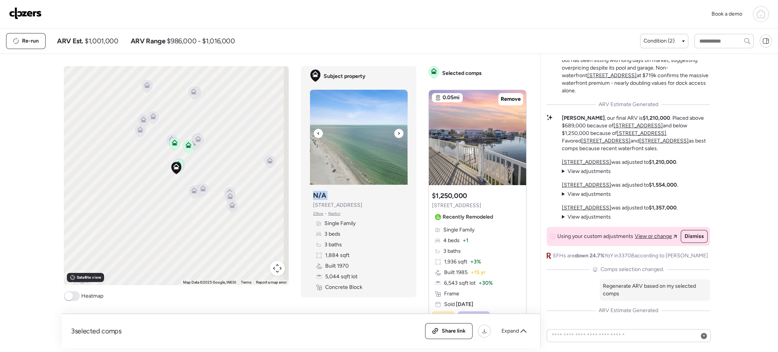
click at [396, 135] on div at bounding box center [398, 133] width 9 height 9
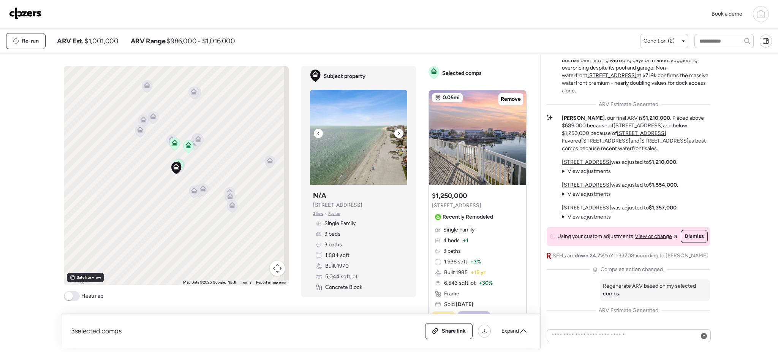
click at [397, 137] on icon at bounding box center [398, 133] width 3 height 9
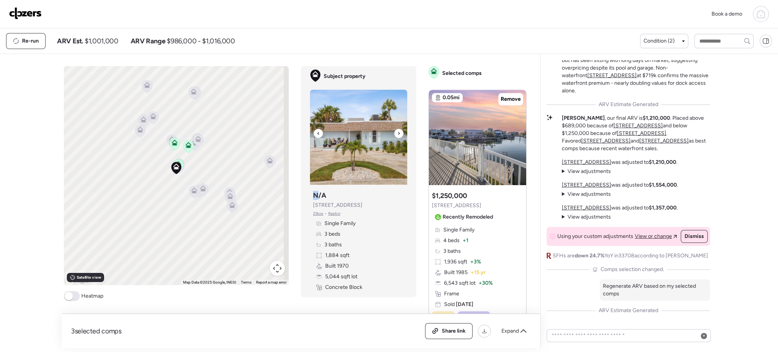
click at [397, 137] on icon at bounding box center [398, 133] width 3 height 9
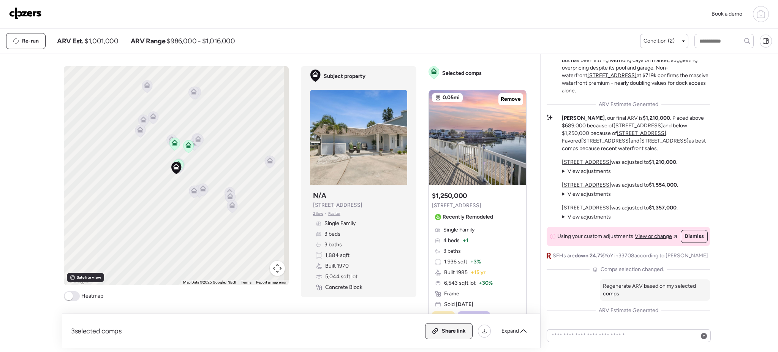
click at [445, 264] on span "Share link" at bounding box center [454, 331] width 24 height 8
